Goal: Navigation & Orientation: Understand site structure

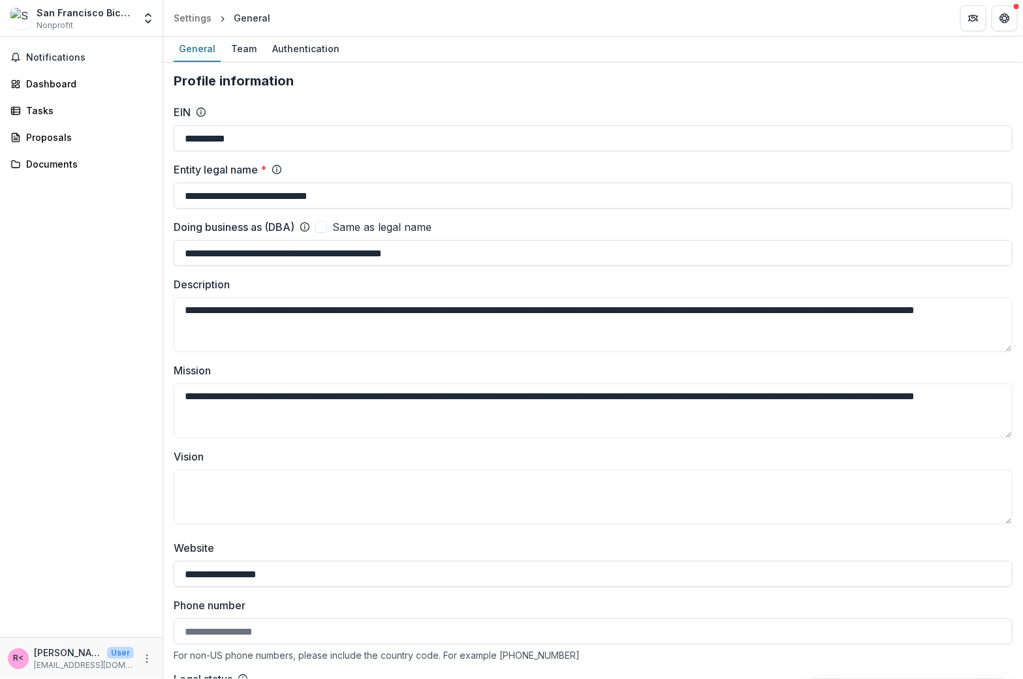
scroll to position [1614, 0]
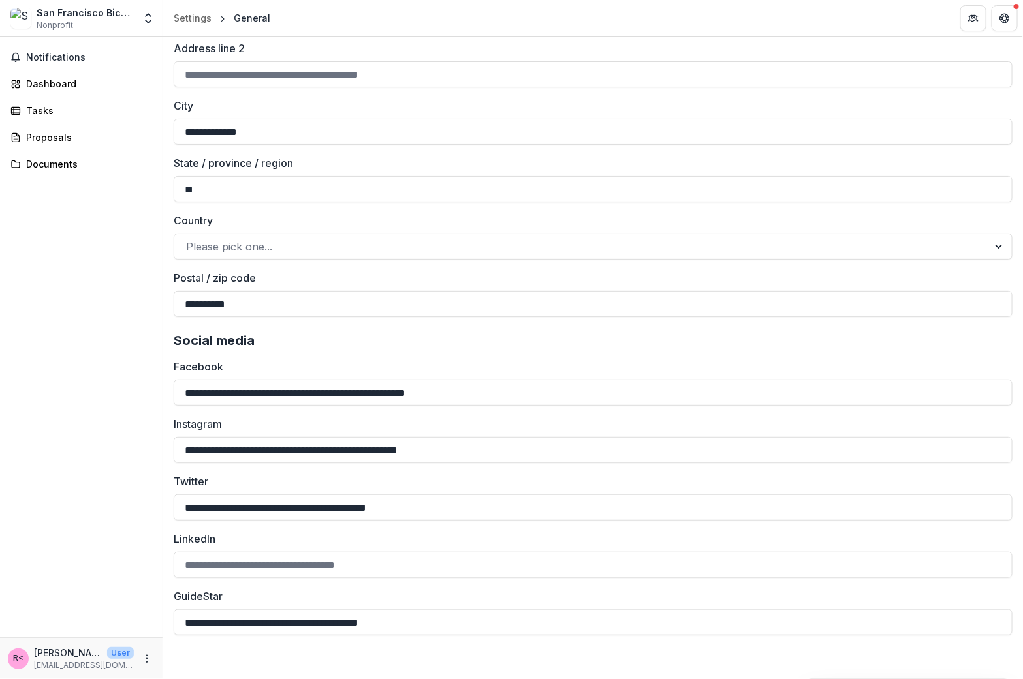
click at [95, 349] on div "Notifications Dashboard Tasks Proposals Documents" at bounding box center [81, 337] width 162 height 601
click at [149, 20] on icon "Open entity switcher" at bounding box center [148, 18] width 13 height 13
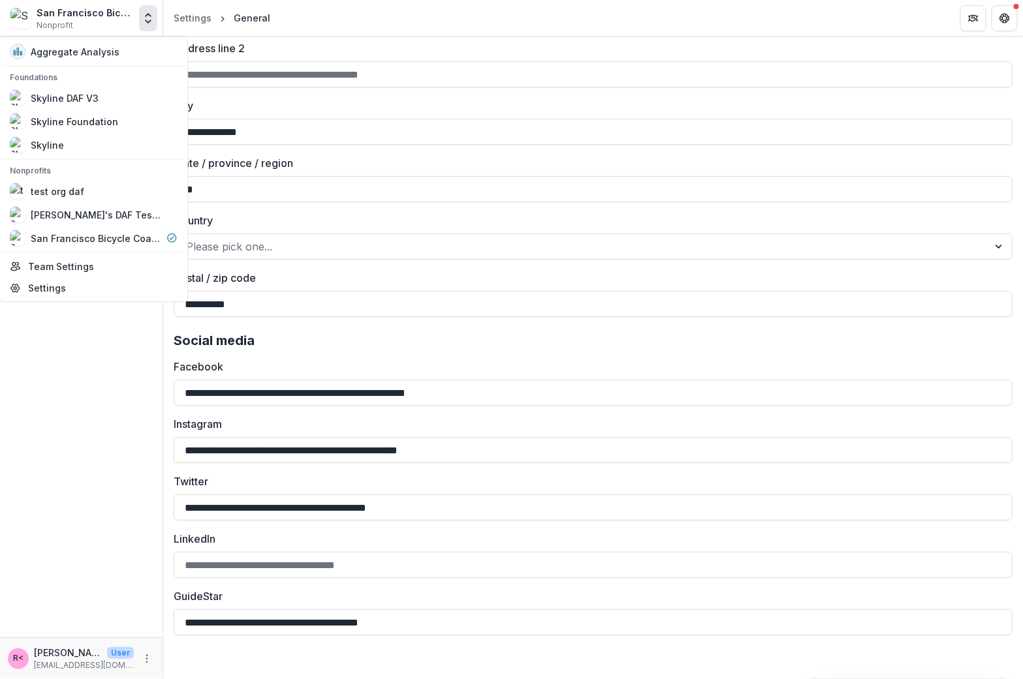
click at [95, 474] on div "Notifications Dashboard Tasks Proposals Documents" at bounding box center [81, 337] width 162 height 601
